Goal: Task Accomplishment & Management: Use online tool/utility

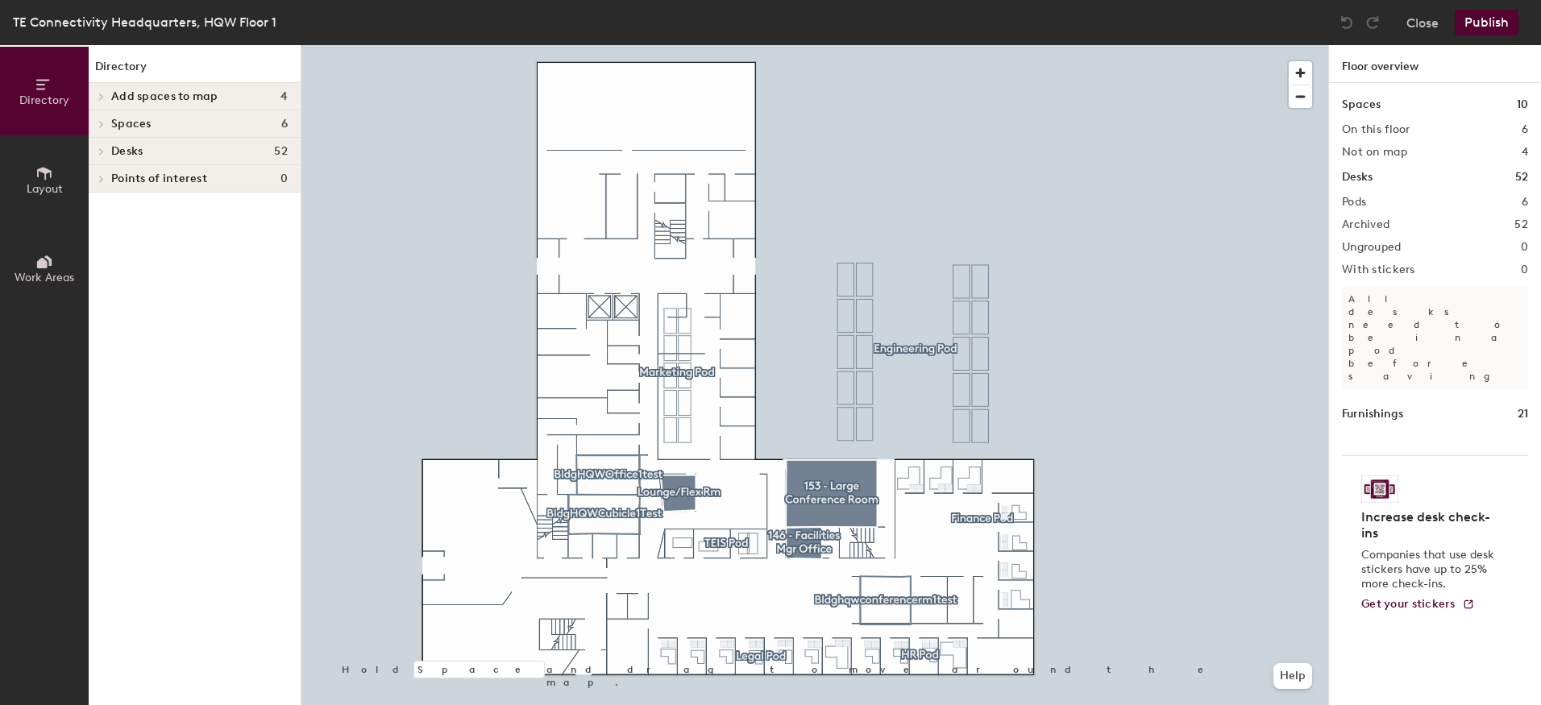
click at [131, 152] on span "Desks" at bounding box center [126, 151] width 31 height 13
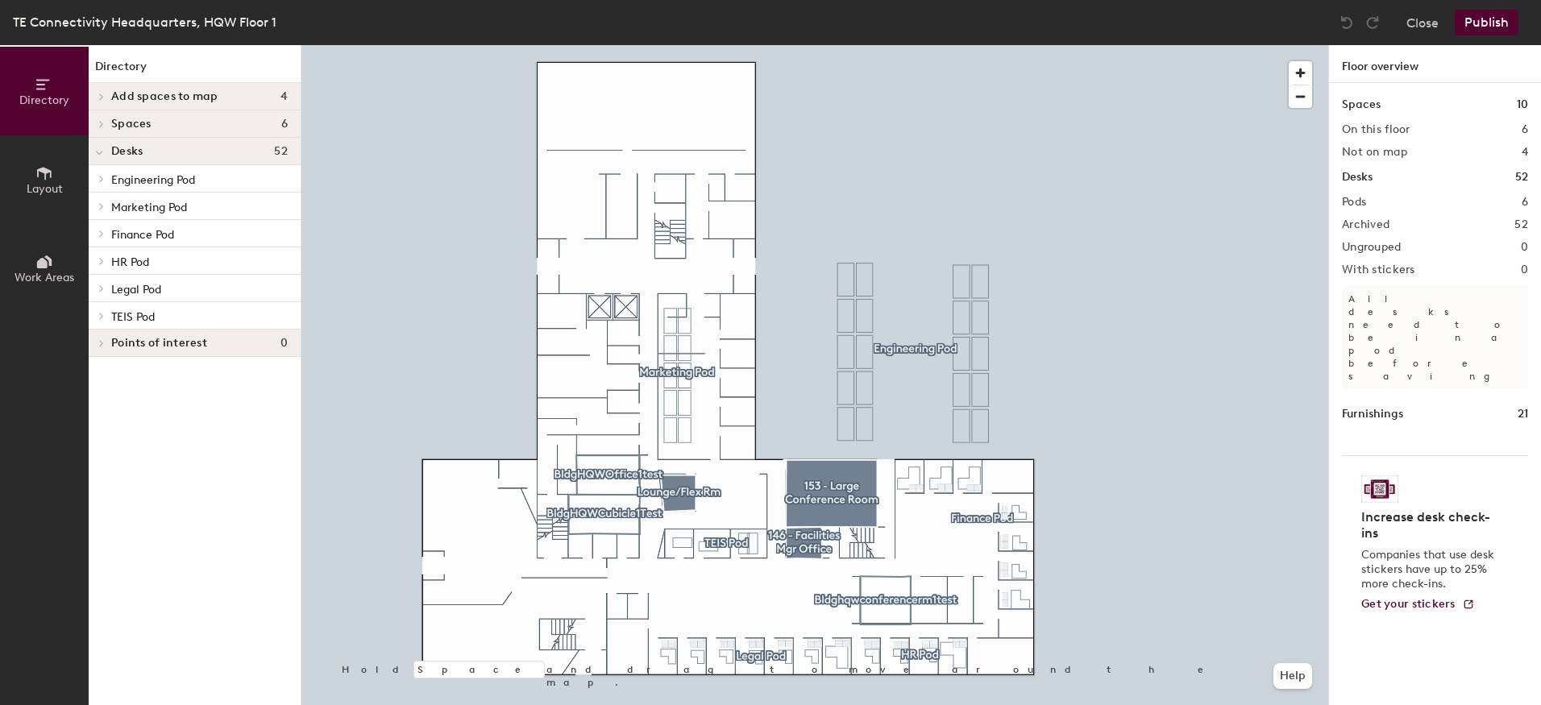
click at [99, 289] on icon at bounding box center [101, 288] width 6 height 8
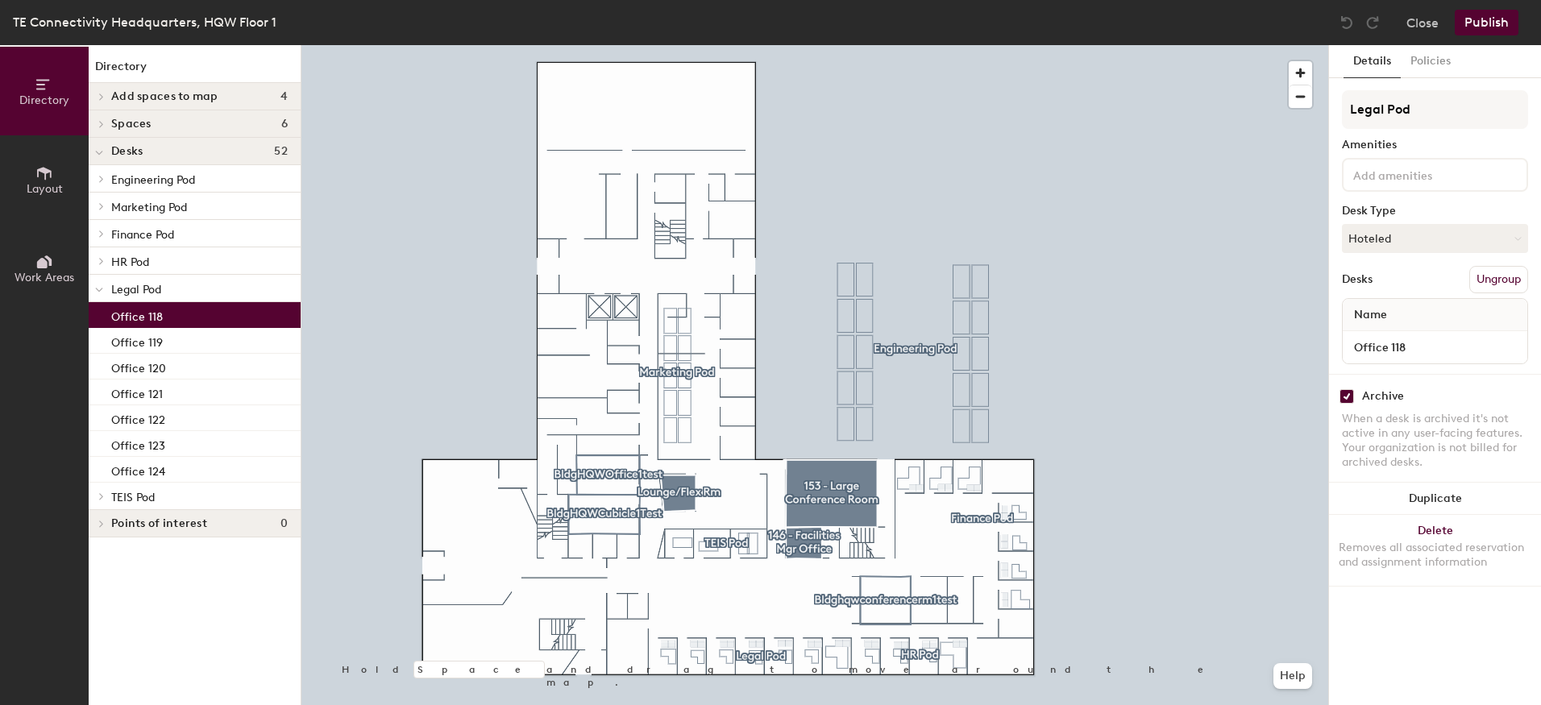
click at [117, 314] on p "Office 118" at bounding box center [137, 314] width 52 height 19
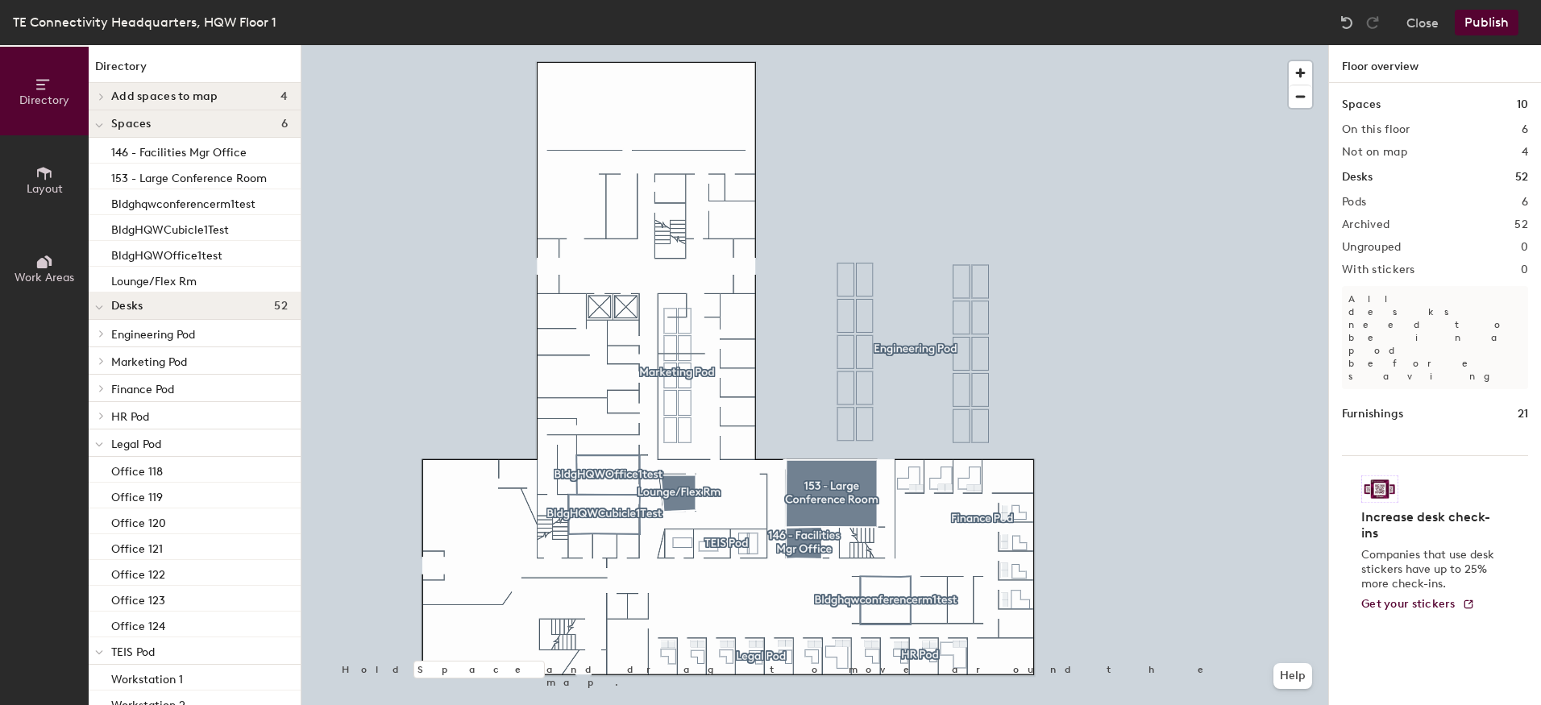
click at [169, 355] on p "Marketing Pod" at bounding box center [199, 361] width 176 height 21
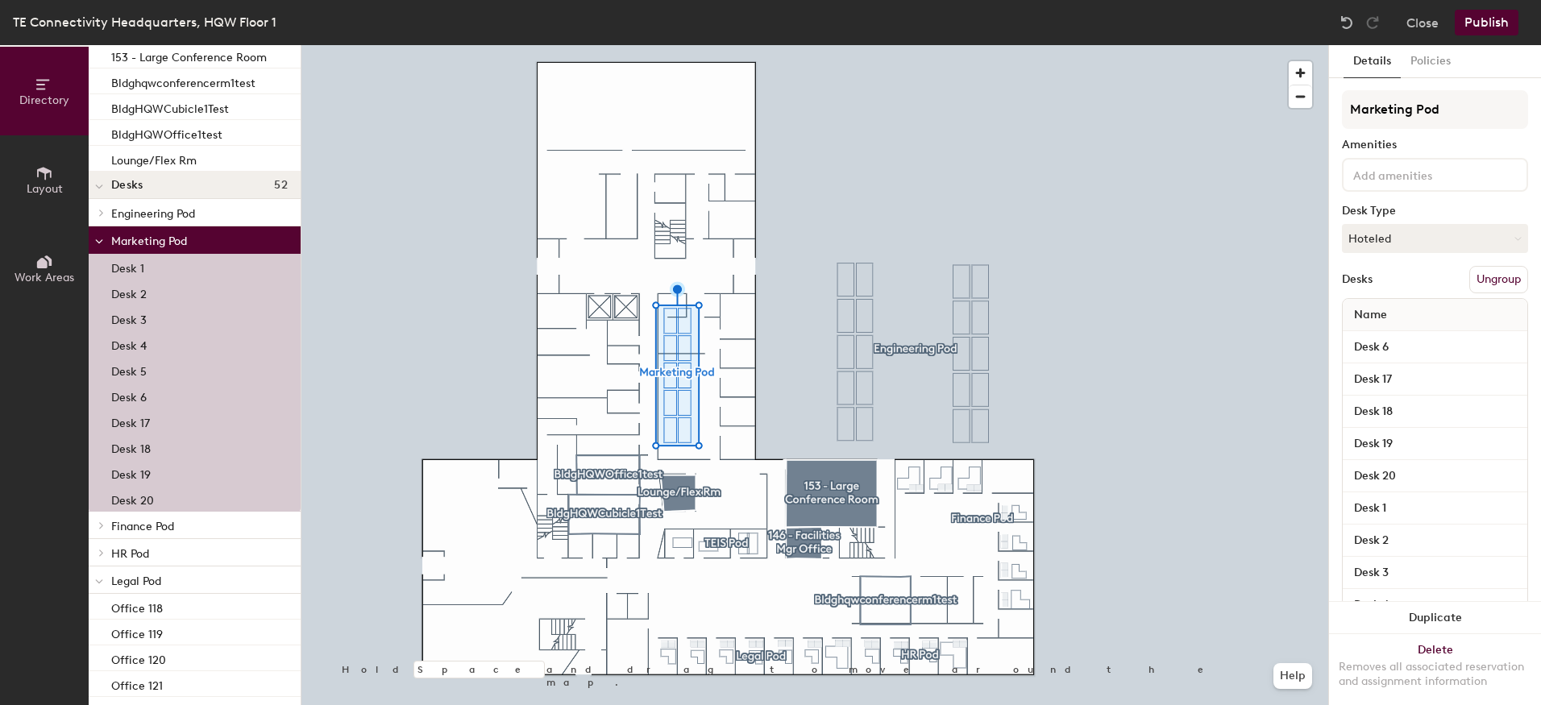
scroll to position [242, 0]
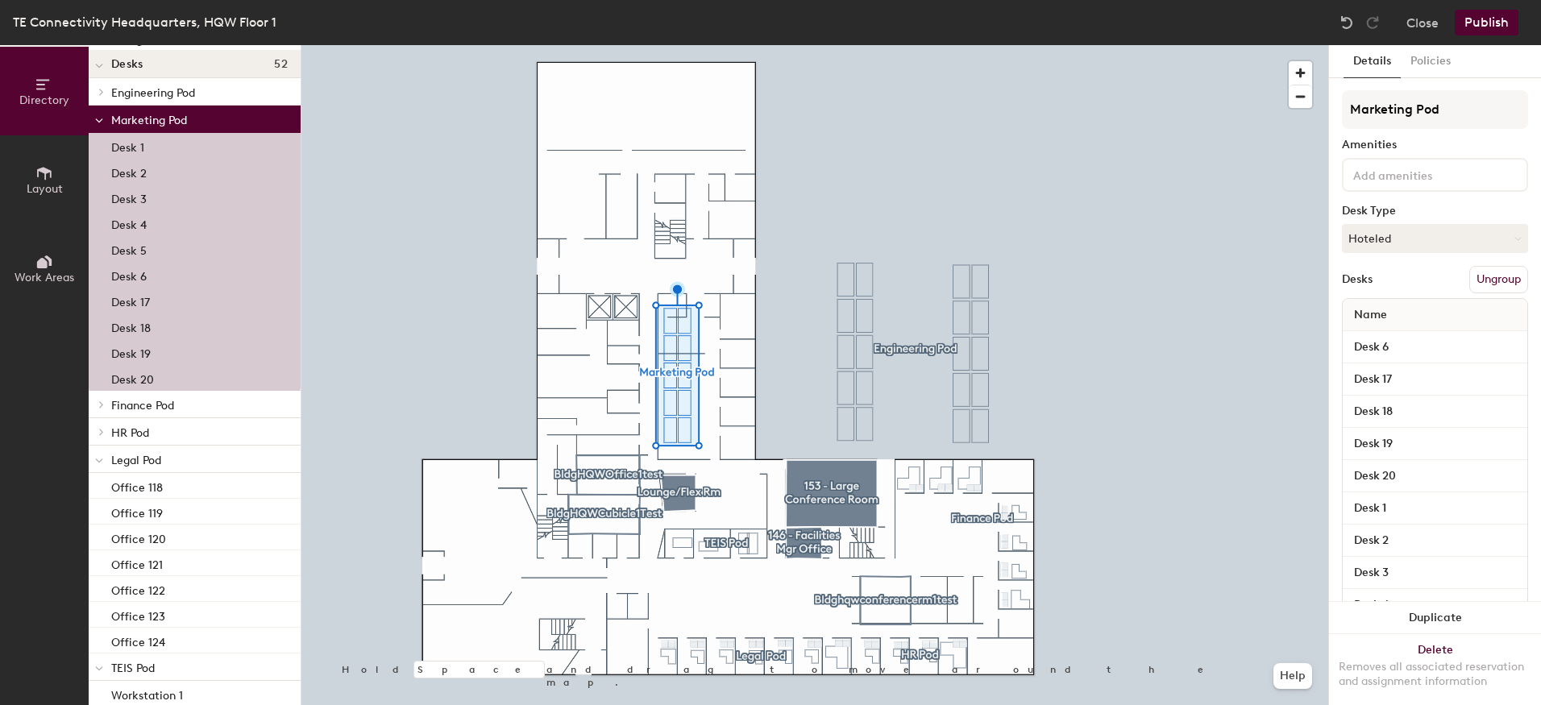
click at [153, 459] on span "Legal Pod" at bounding box center [136, 461] width 50 height 14
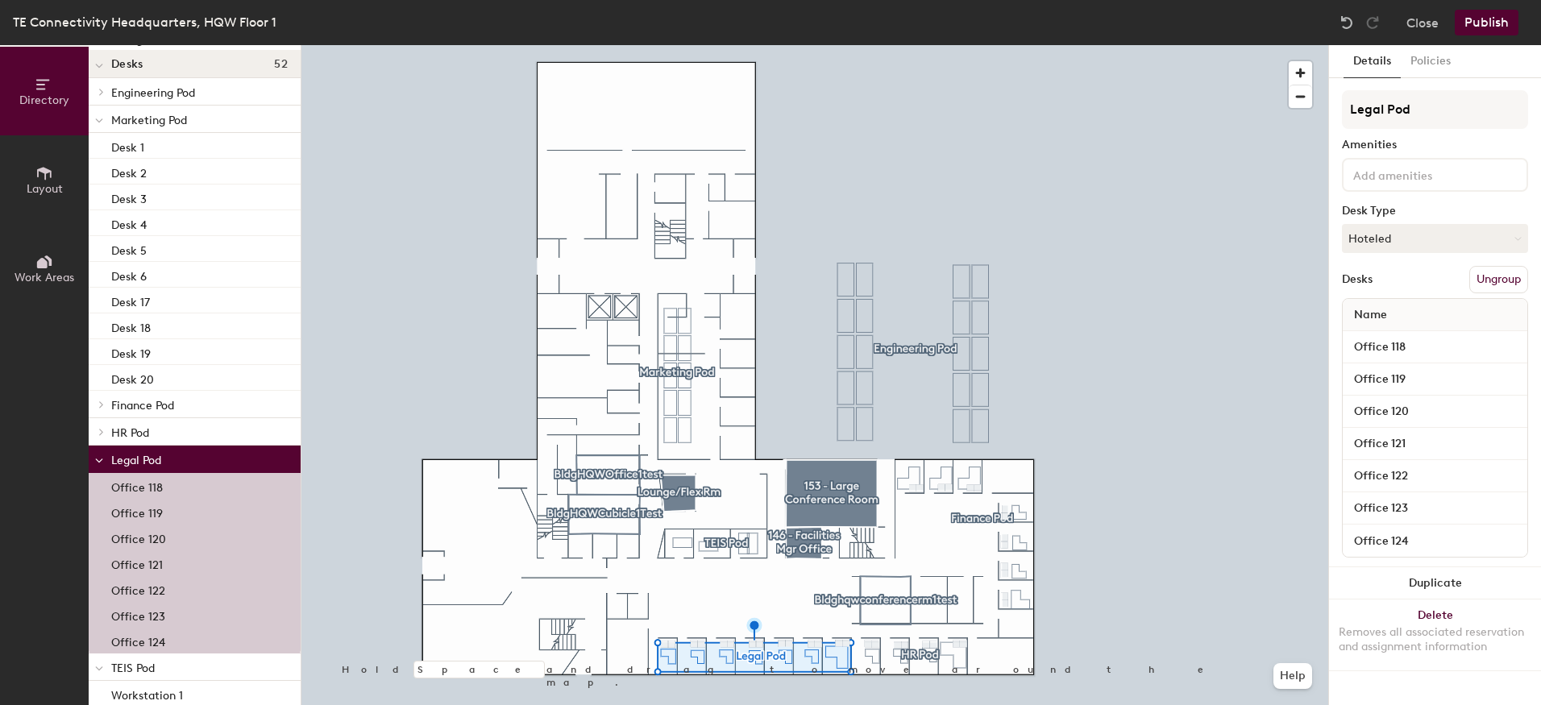
click at [190, 90] on span "Engineering Pod" at bounding box center [153, 93] width 84 height 14
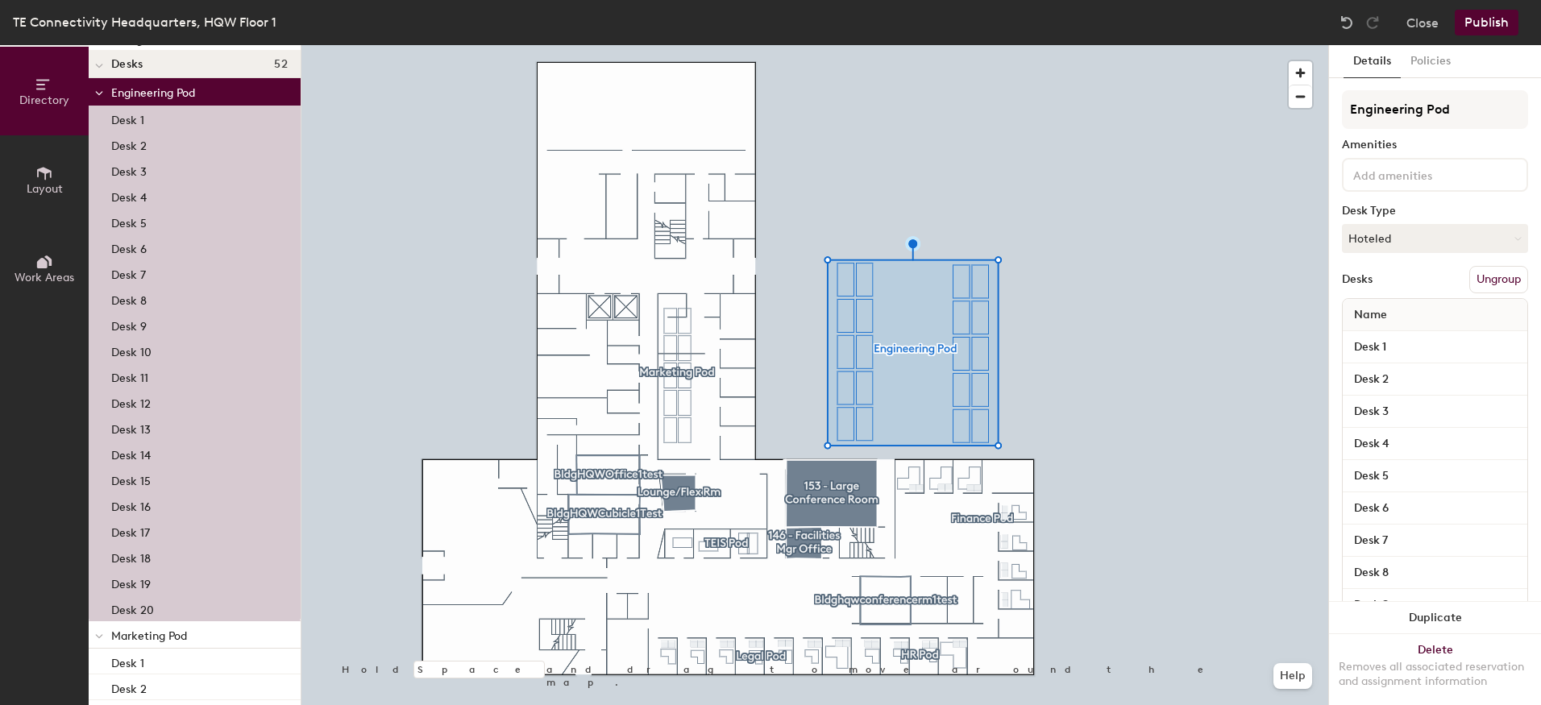
click at [104, 90] on div at bounding box center [99, 91] width 21 height 27
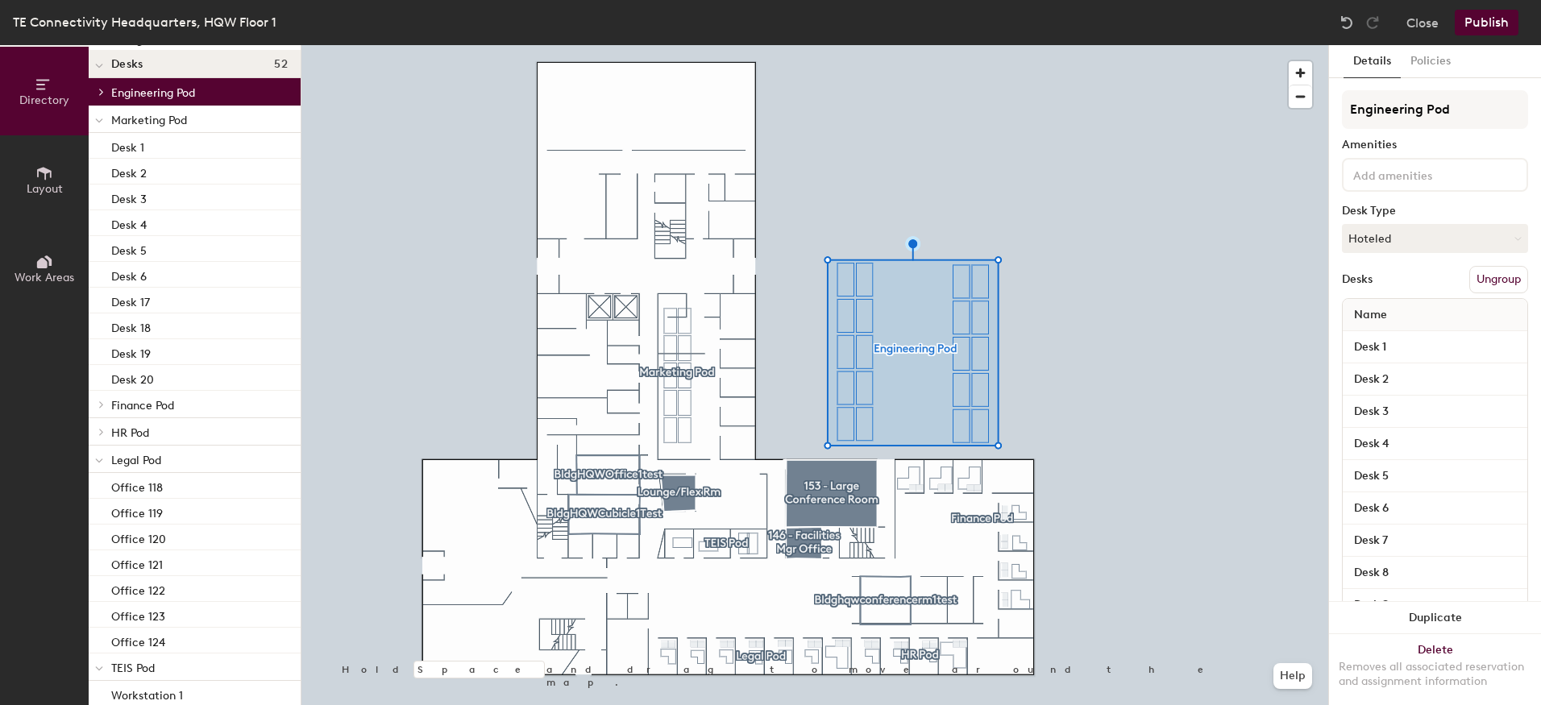
click at [102, 122] on icon at bounding box center [99, 121] width 8 height 6
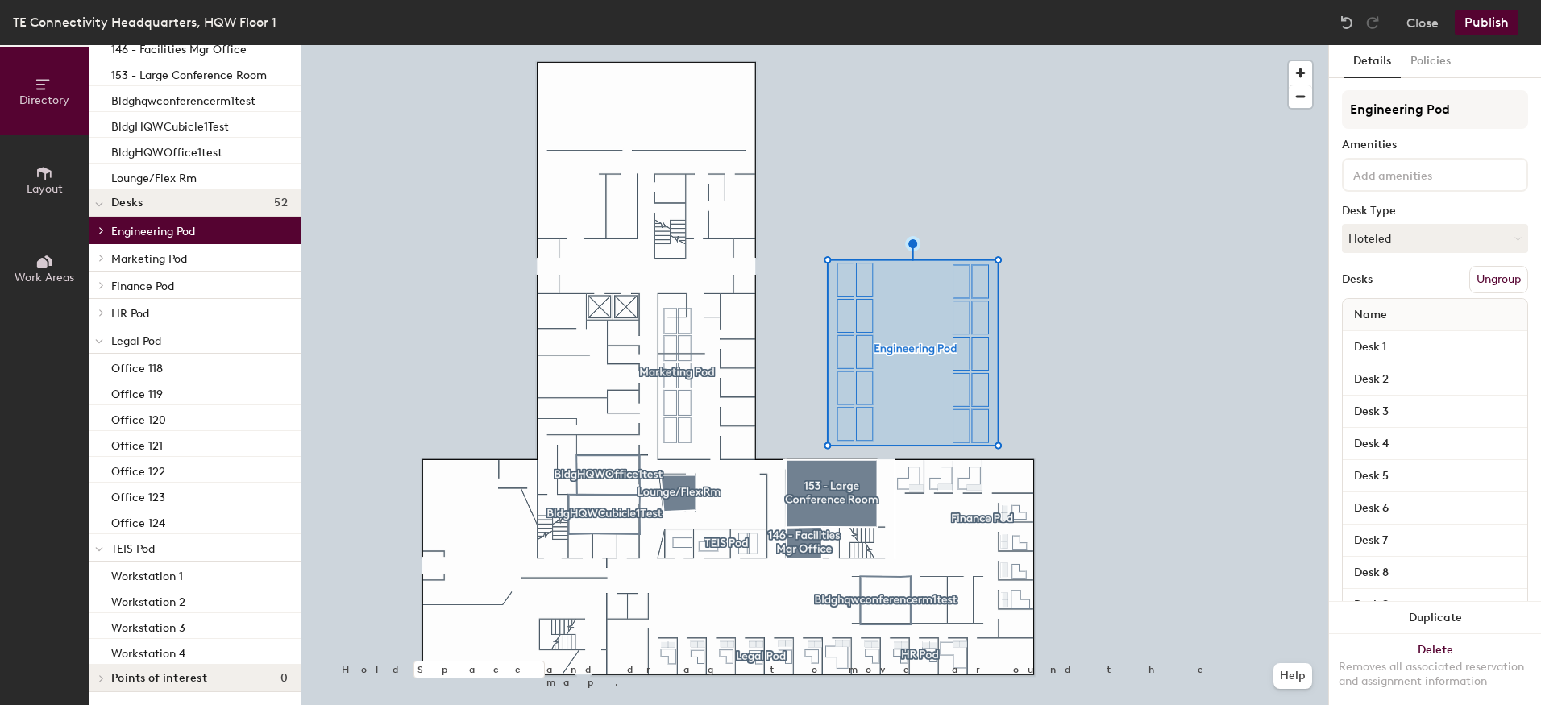
scroll to position [103, 0]
click at [102, 254] on icon at bounding box center [101, 258] width 6 height 8
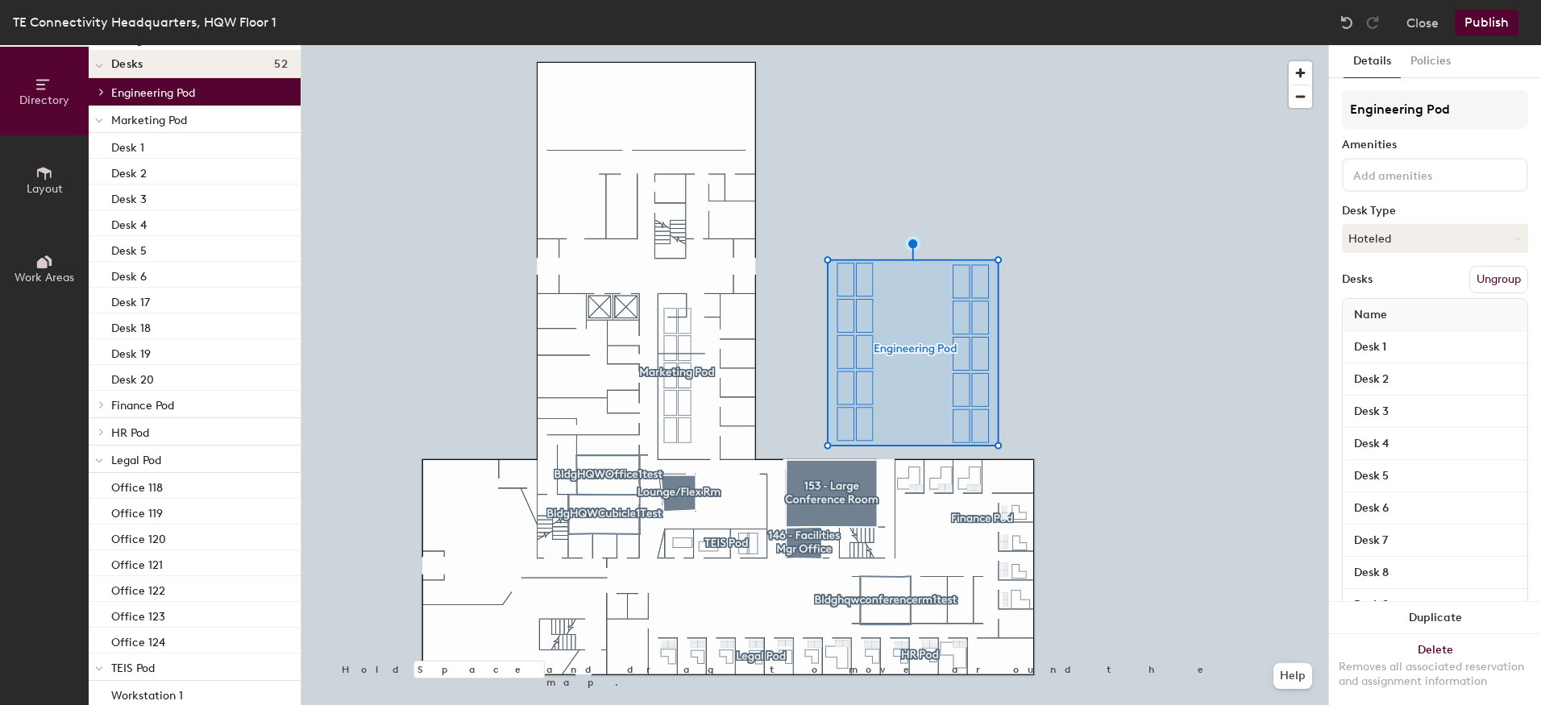
click at [1482, 275] on button "Ungroup" at bounding box center [1498, 279] width 59 height 27
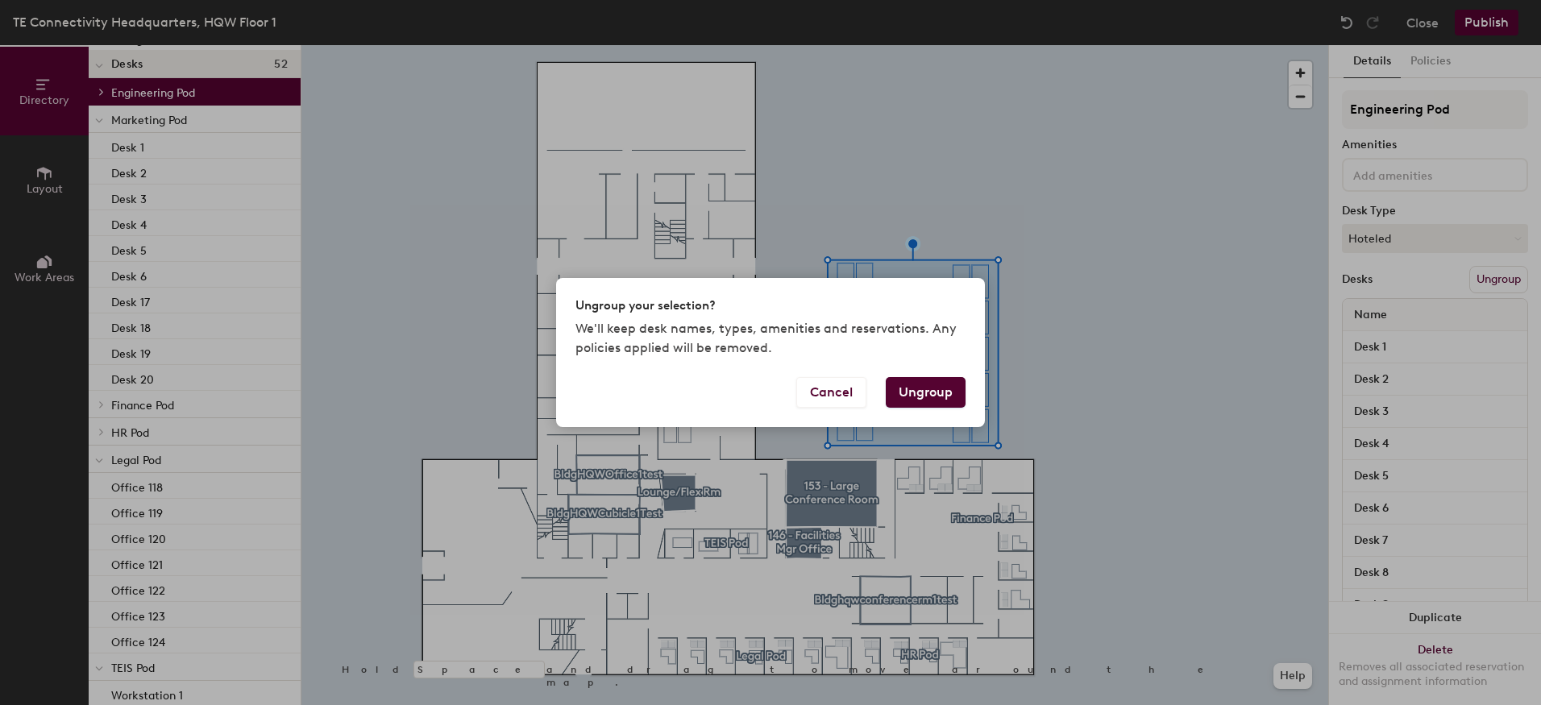
click at [933, 393] on button "Ungroup" at bounding box center [926, 392] width 80 height 31
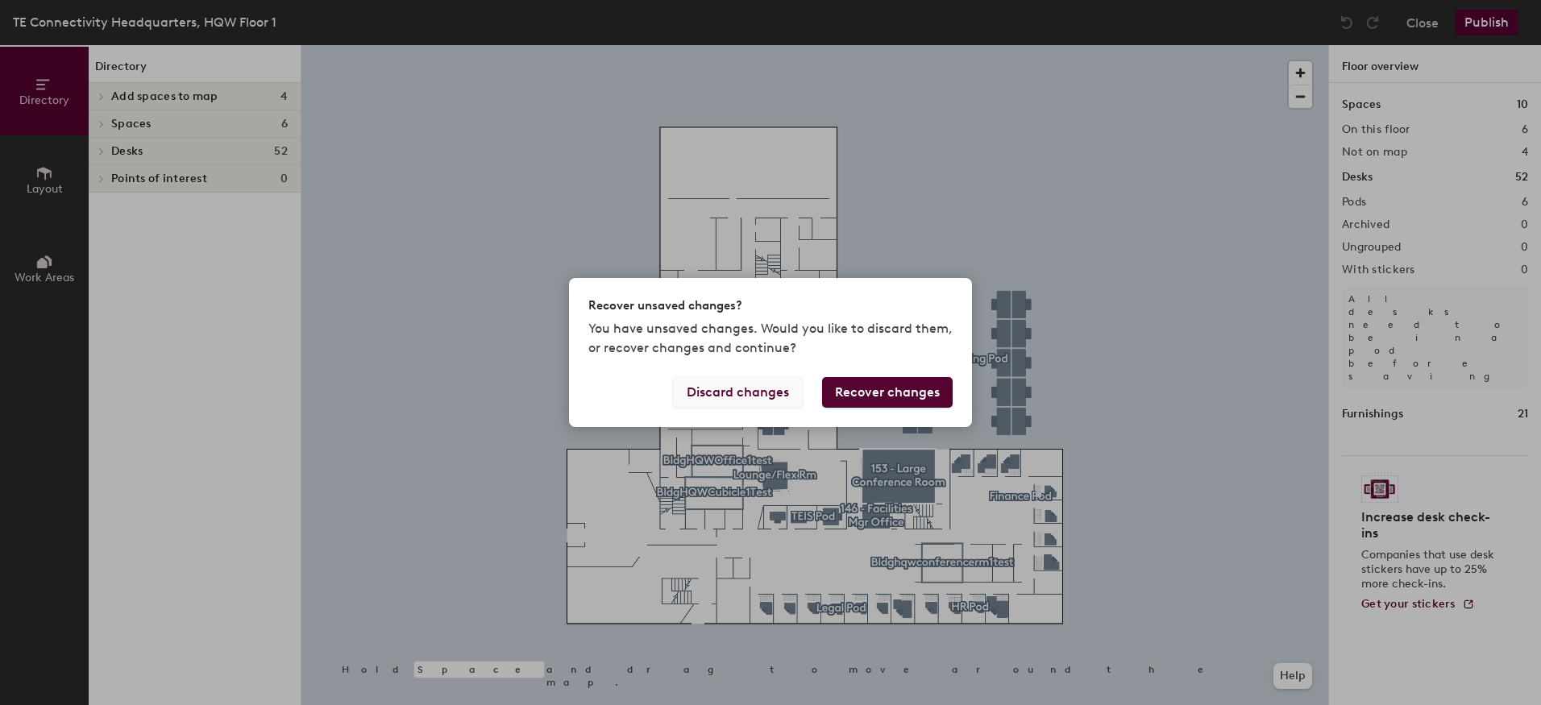
click at [764, 388] on button "Discard changes" at bounding box center [738, 392] width 130 height 31
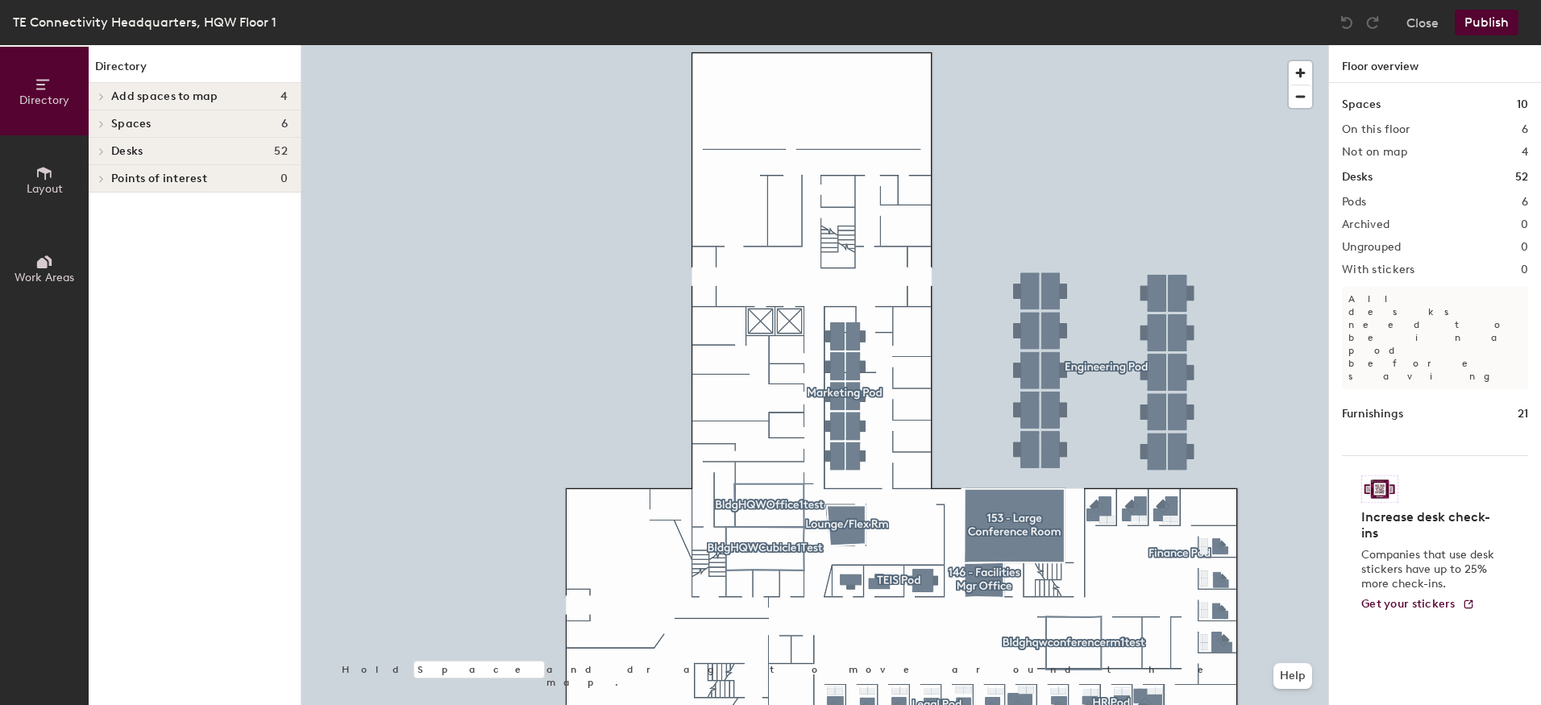
click at [98, 151] on icon at bounding box center [101, 151] width 6 height 8
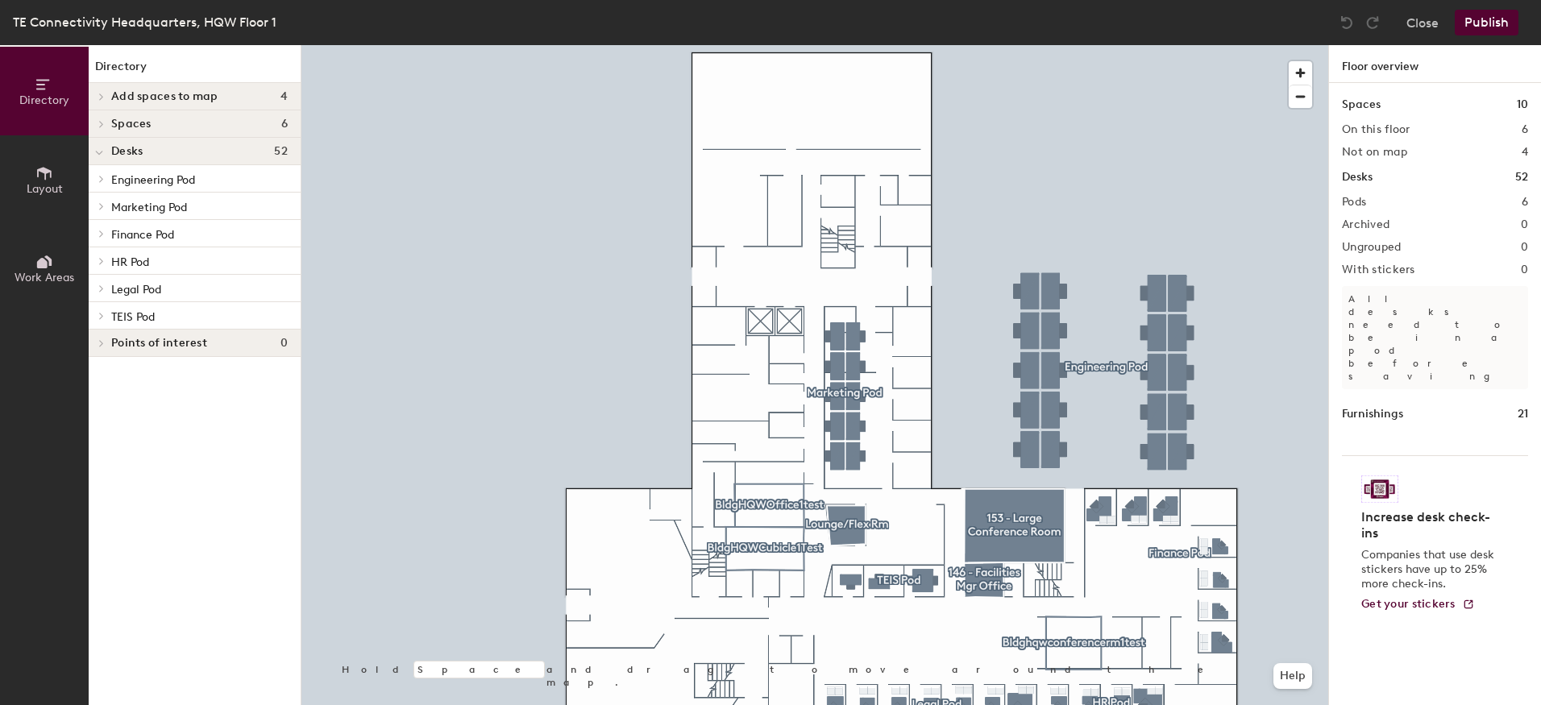
click at [96, 176] on span at bounding box center [100, 179] width 14 height 8
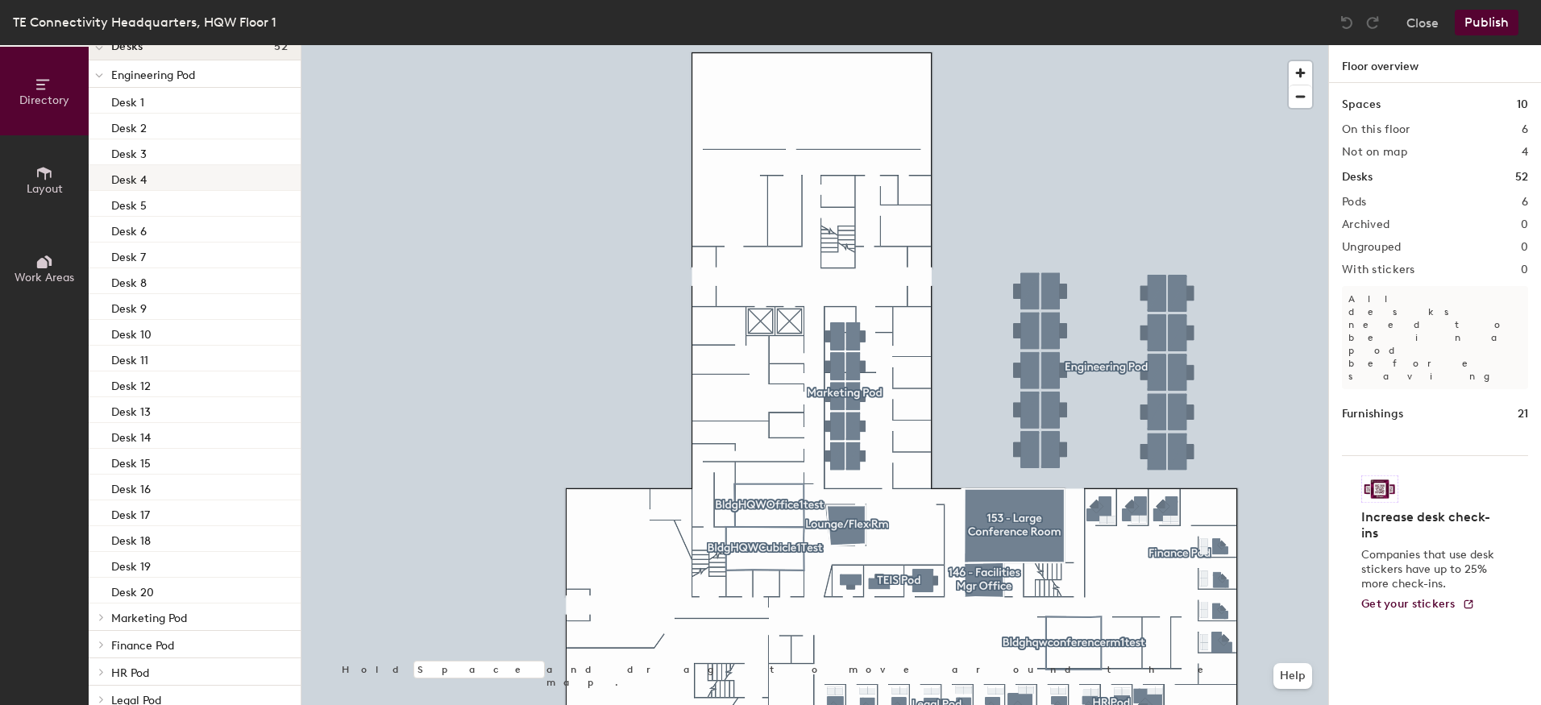
scroll to position [81, 0]
click at [131, 124] on p "Desk 1" at bounding box center [127, 124] width 33 height 19
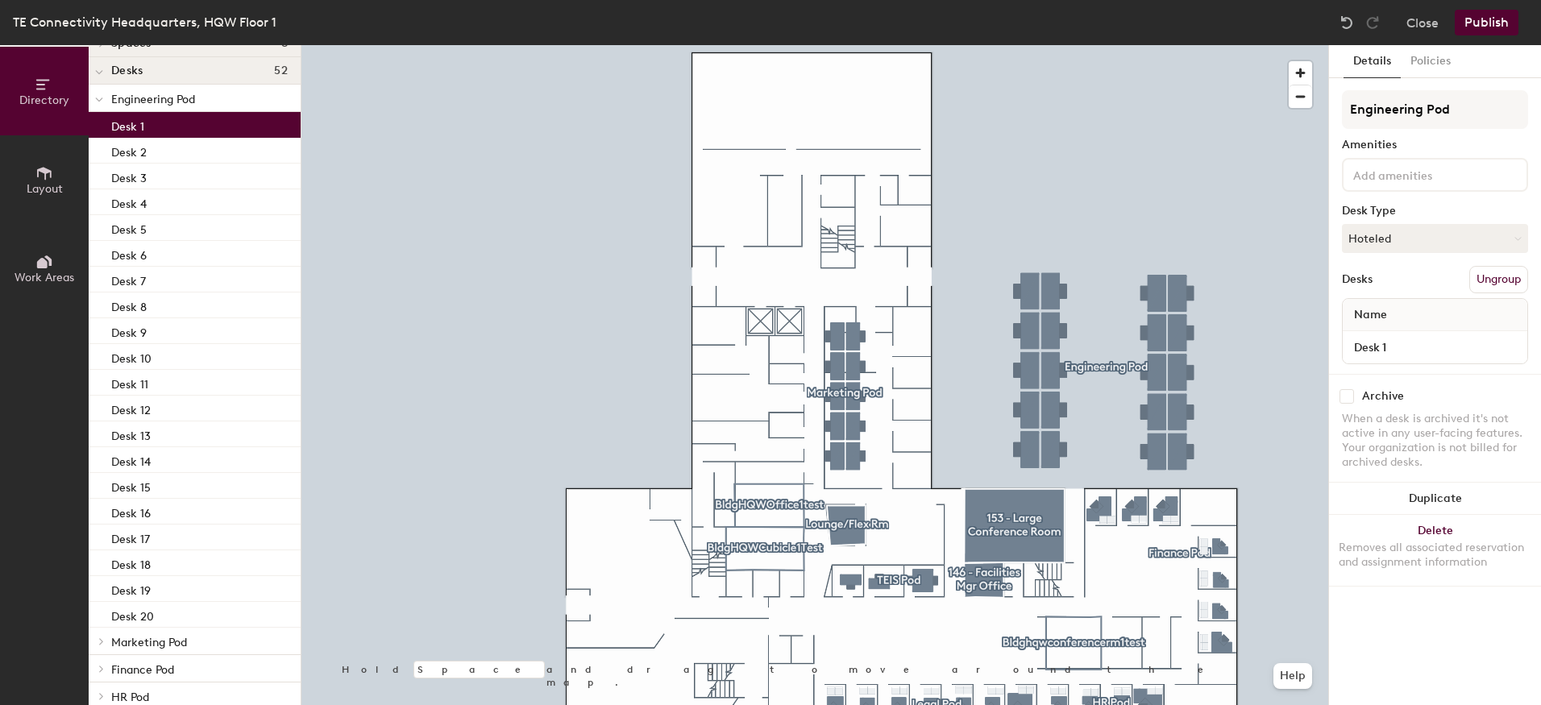
click at [140, 100] on span "Engineering Pod" at bounding box center [153, 100] width 84 height 14
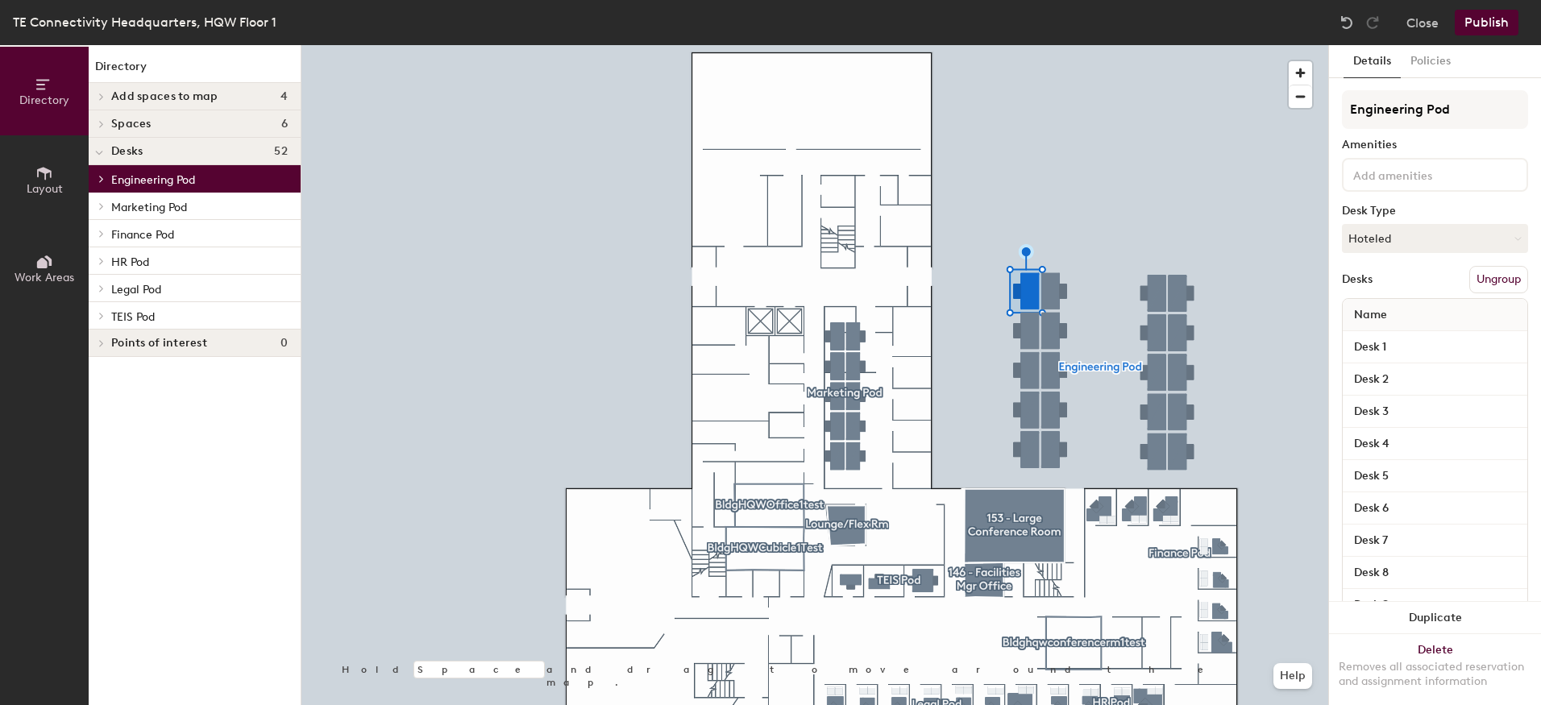
scroll to position [0, 0]
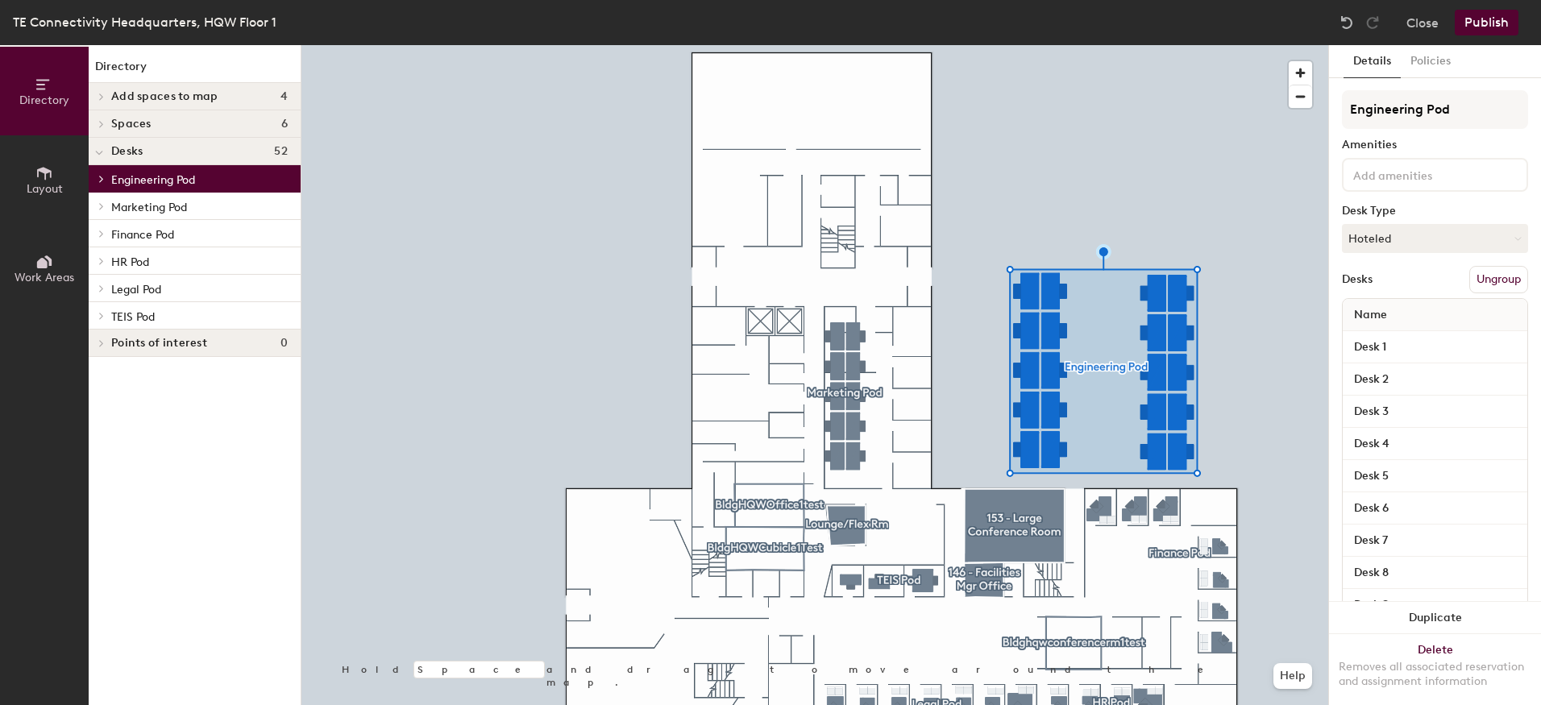
click at [1483, 277] on button "Ungroup" at bounding box center [1498, 279] width 59 height 27
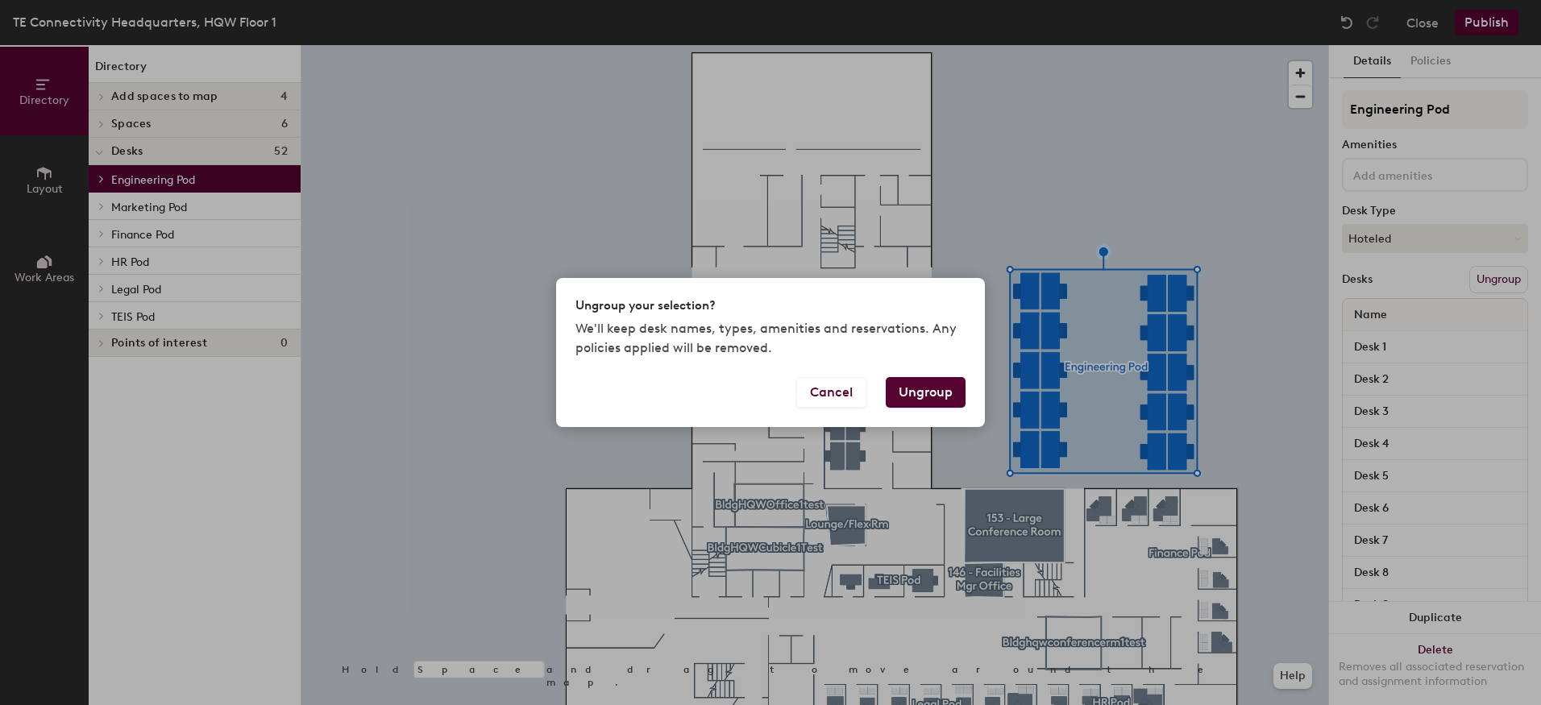
click at [942, 390] on button "Ungroup" at bounding box center [926, 392] width 80 height 31
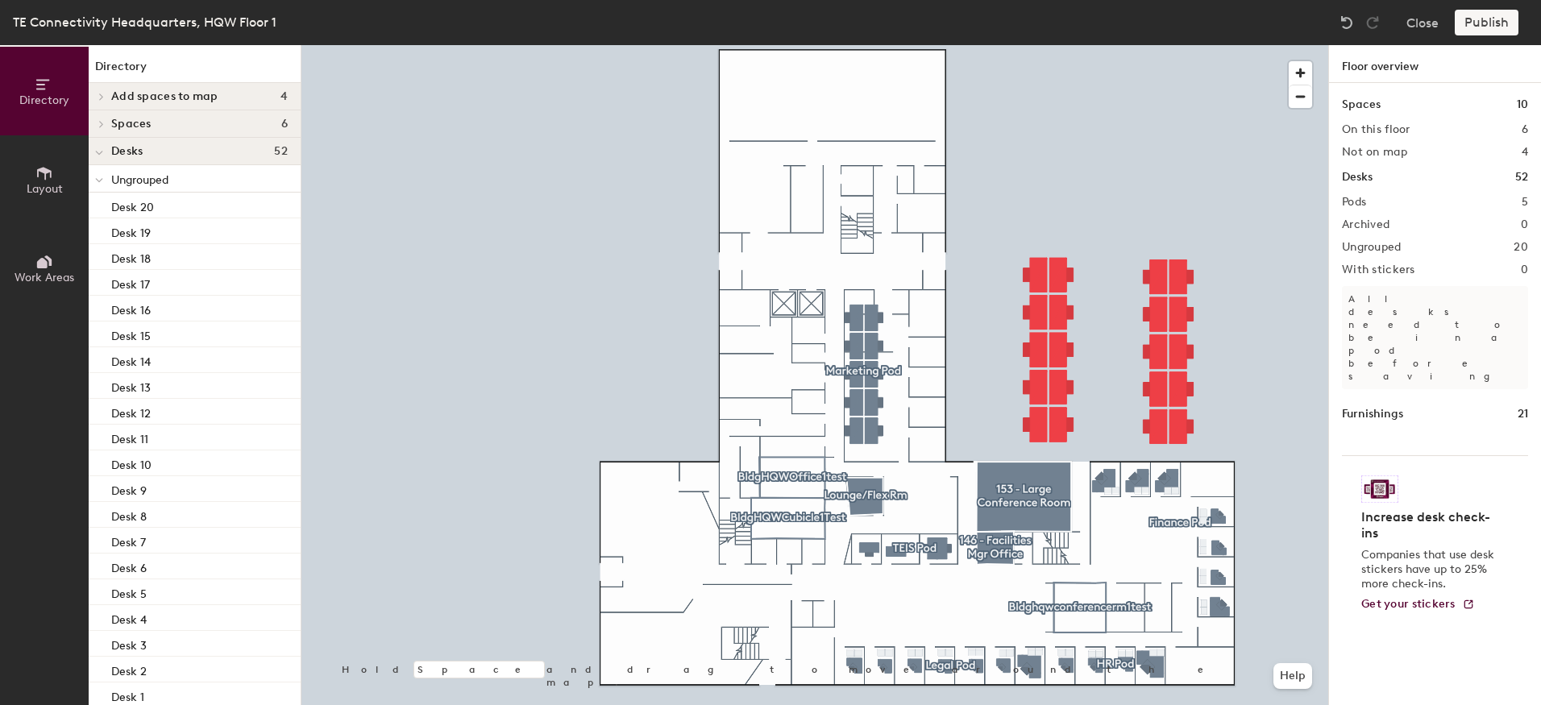
click at [56, 268] on button "Work Areas" at bounding box center [44, 268] width 89 height 89
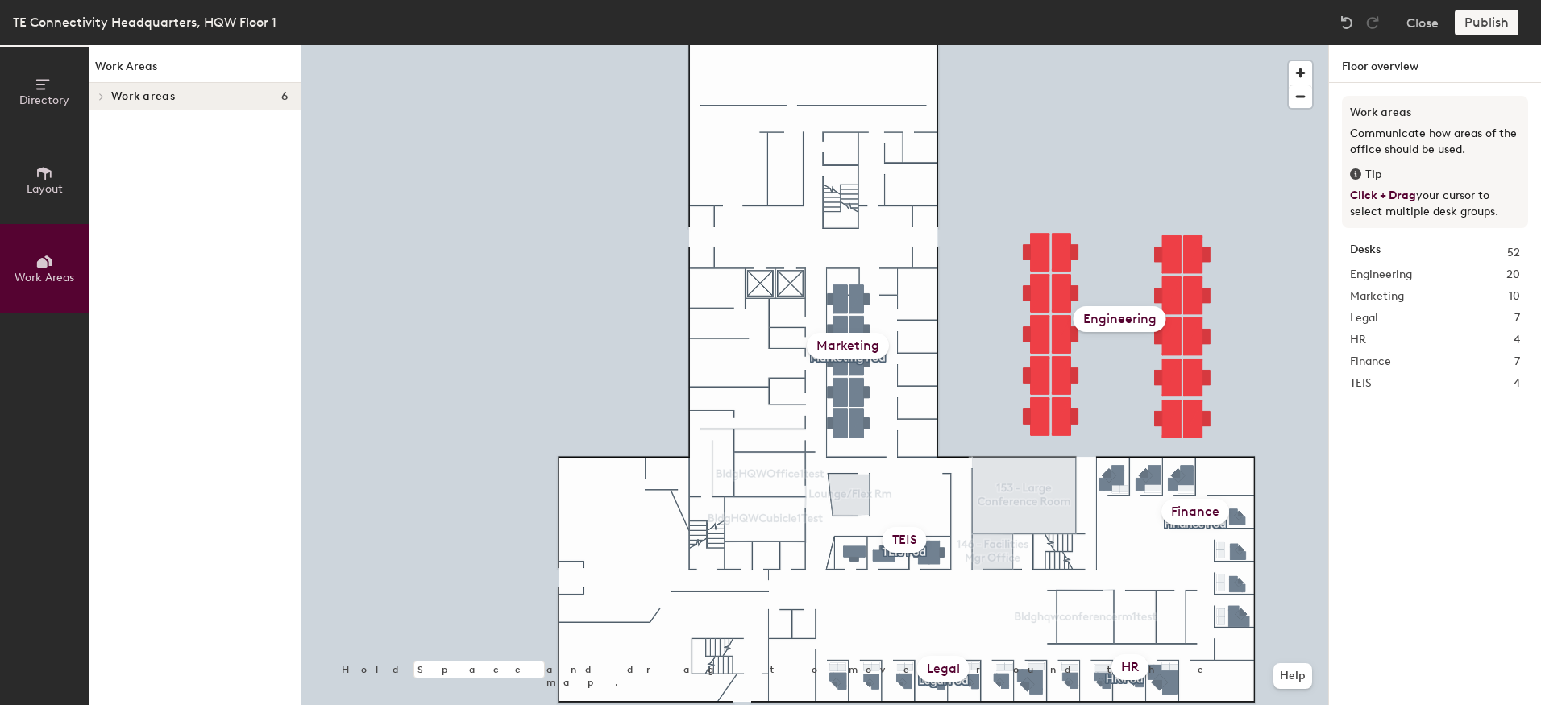
click at [930, 661] on div "Legal" at bounding box center [943, 669] width 52 height 26
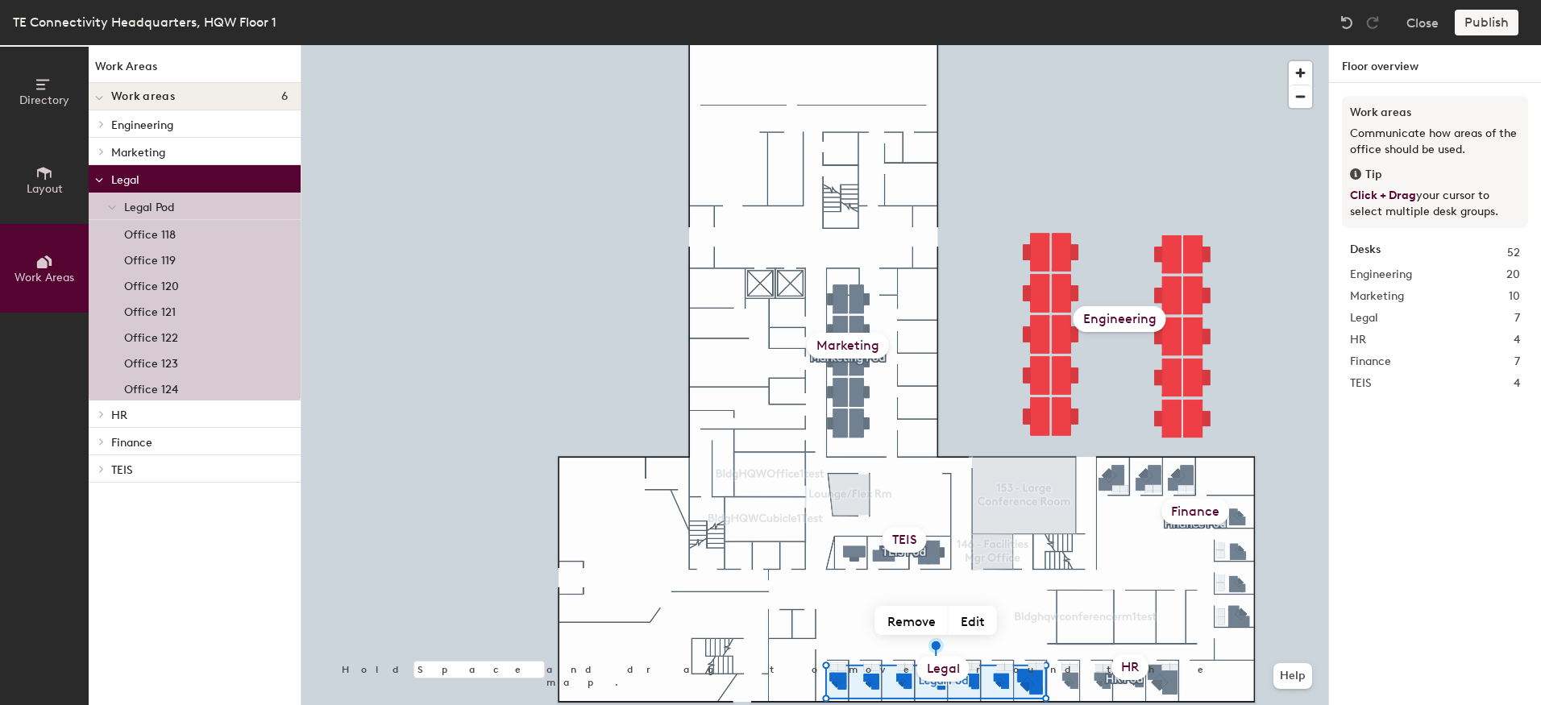
click at [1123, 666] on div "HR" at bounding box center [1129, 667] width 37 height 26
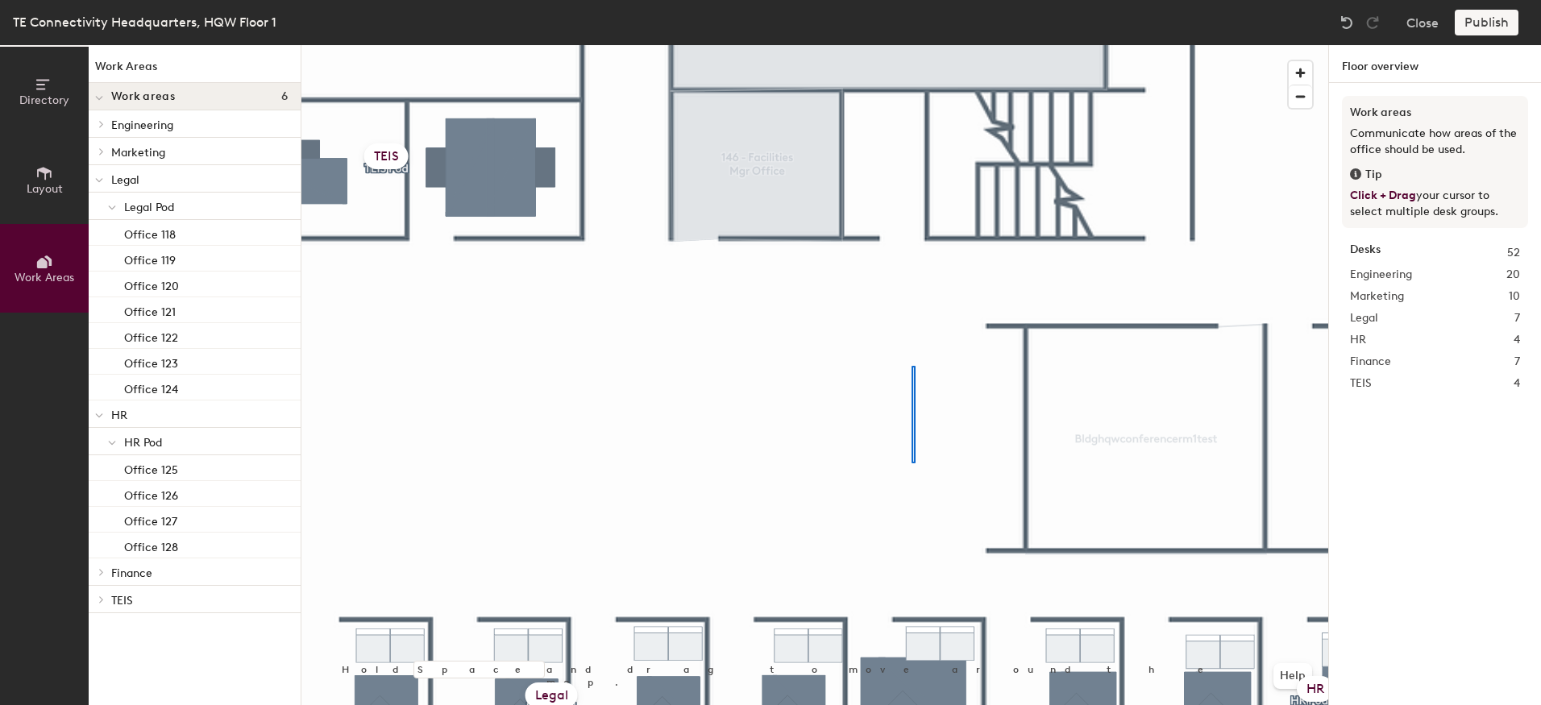
click at [912, 45] on div at bounding box center [814, 45] width 1027 height 0
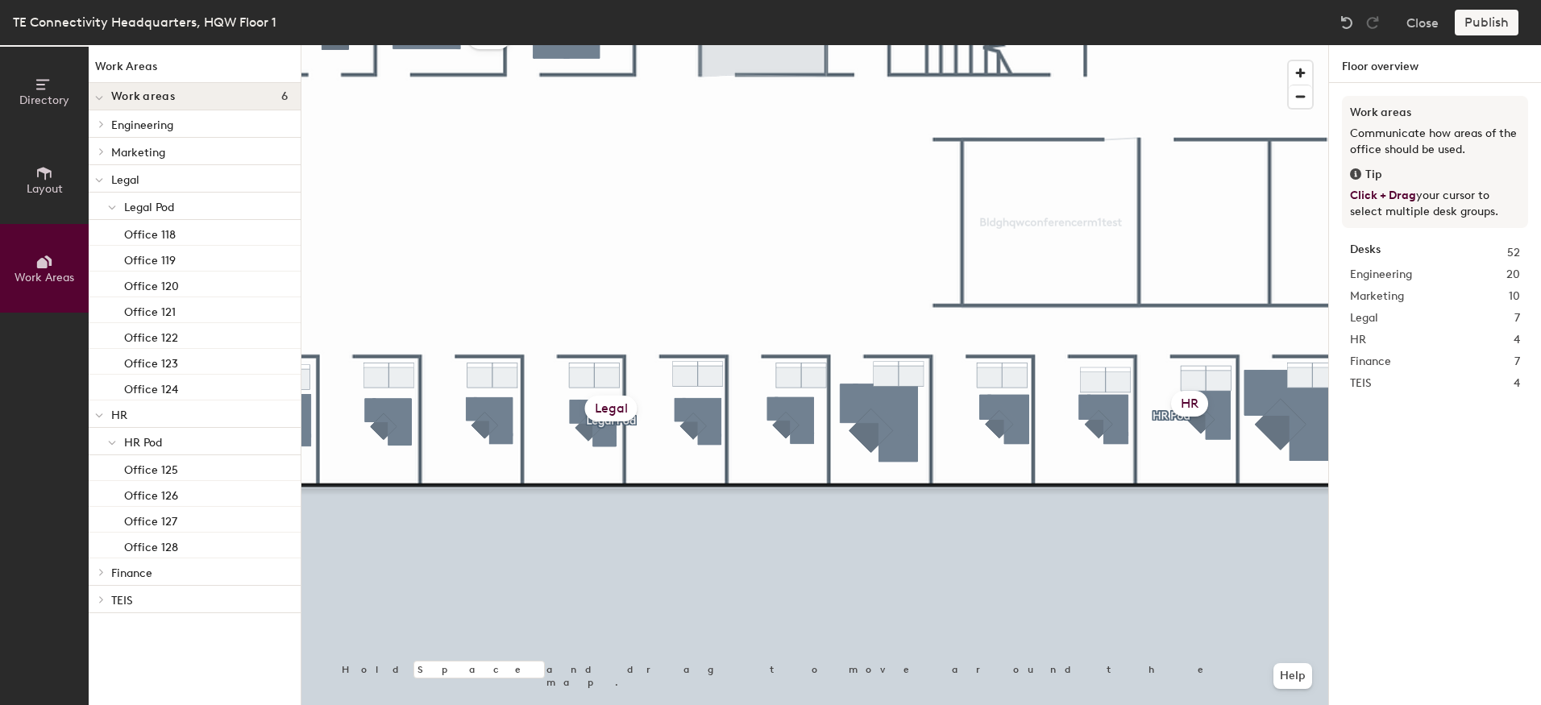
click at [597, 403] on div "Legal" at bounding box center [611, 409] width 52 height 26
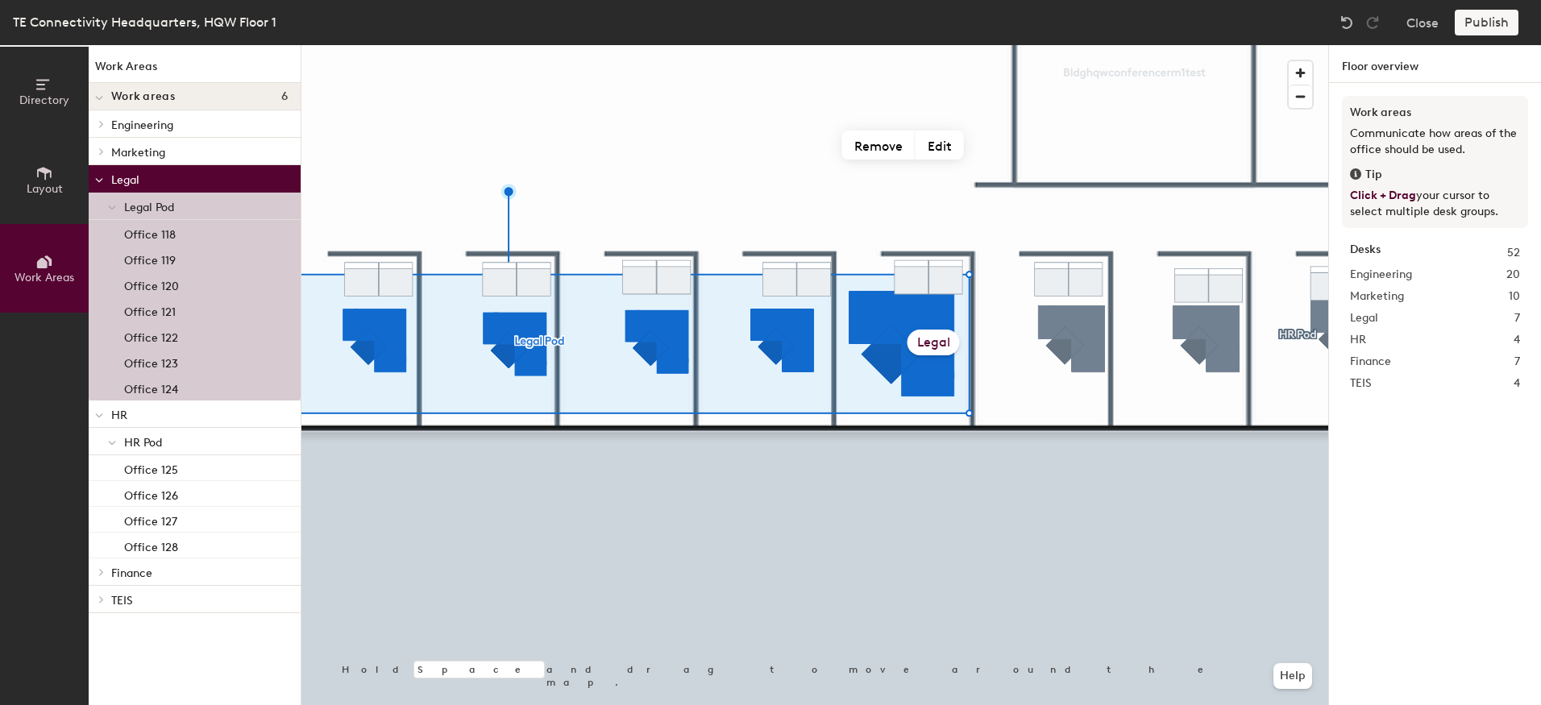
click button "Remove" at bounding box center [878, 145] width 73 height 29
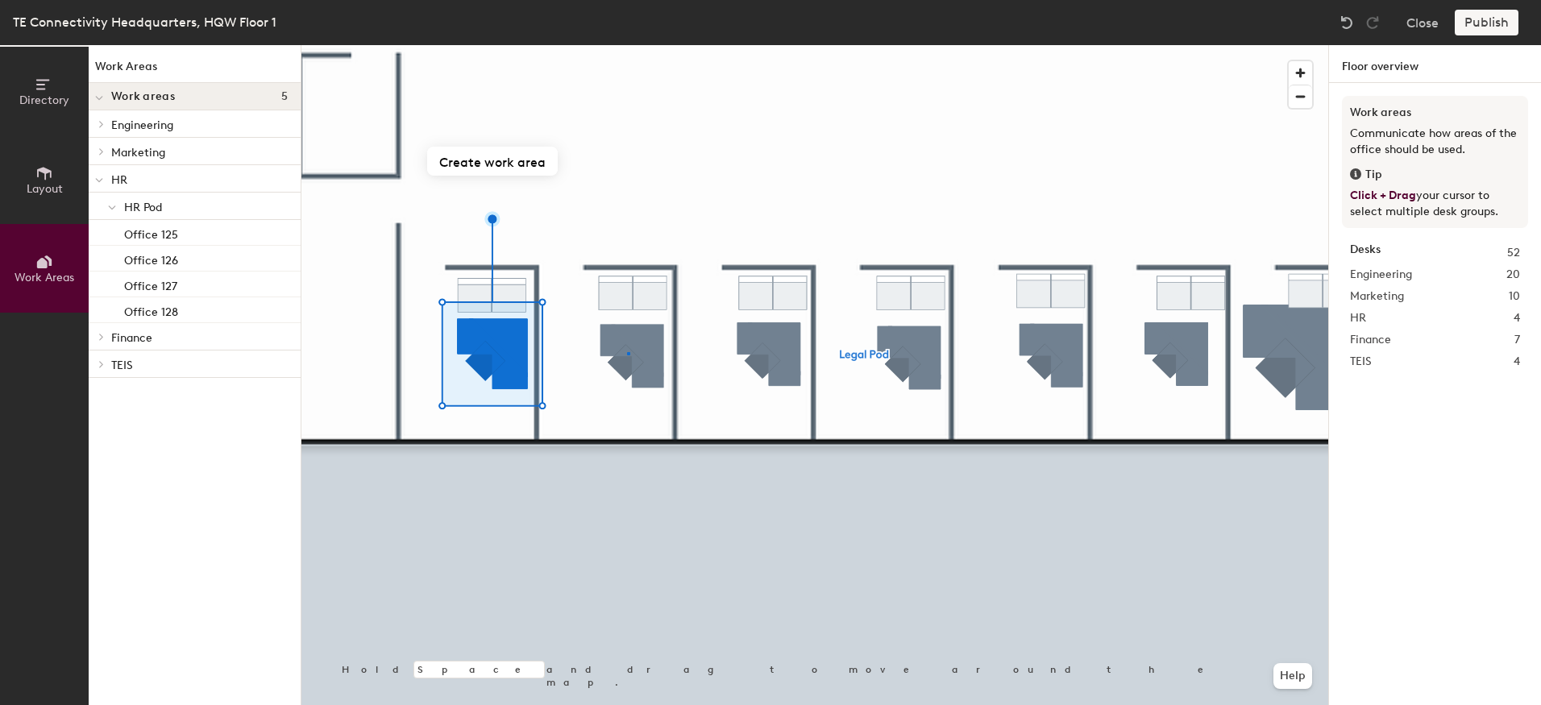
click at [629, 45] on div at bounding box center [814, 45] width 1027 height 0
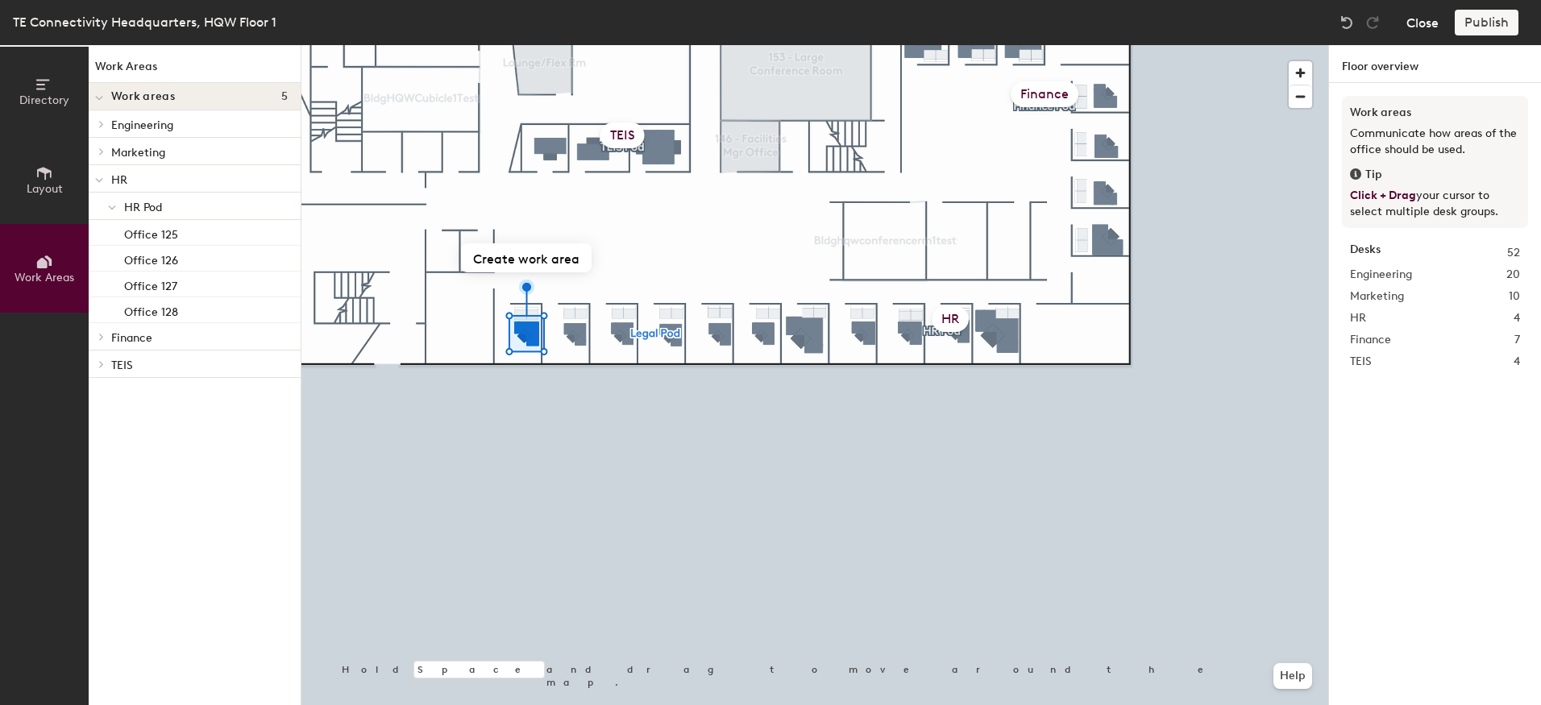
click at [1426, 15] on button "Close" at bounding box center [1422, 23] width 32 height 26
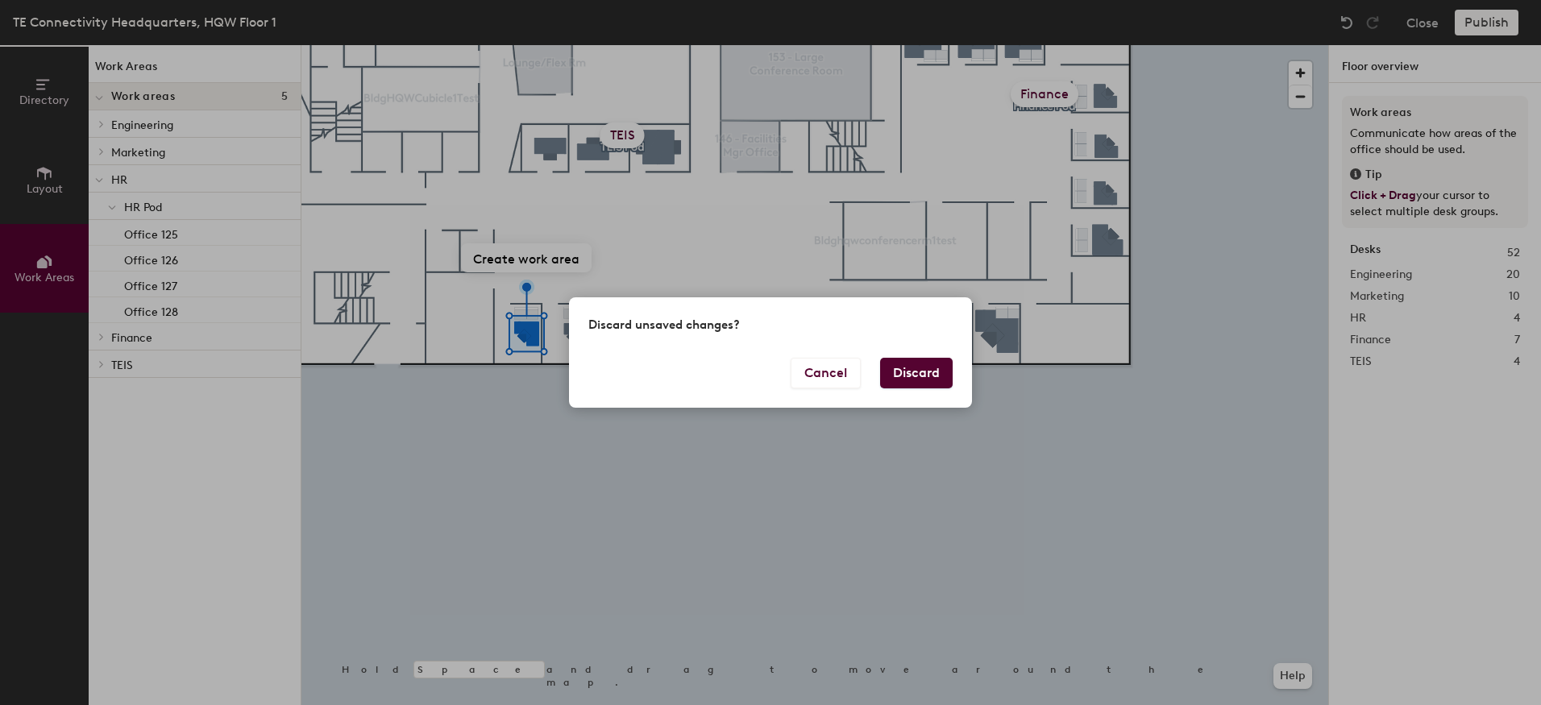
click at [898, 373] on button "Discard" at bounding box center [916, 373] width 73 height 31
